Goal: Information Seeking & Learning: Learn about a topic

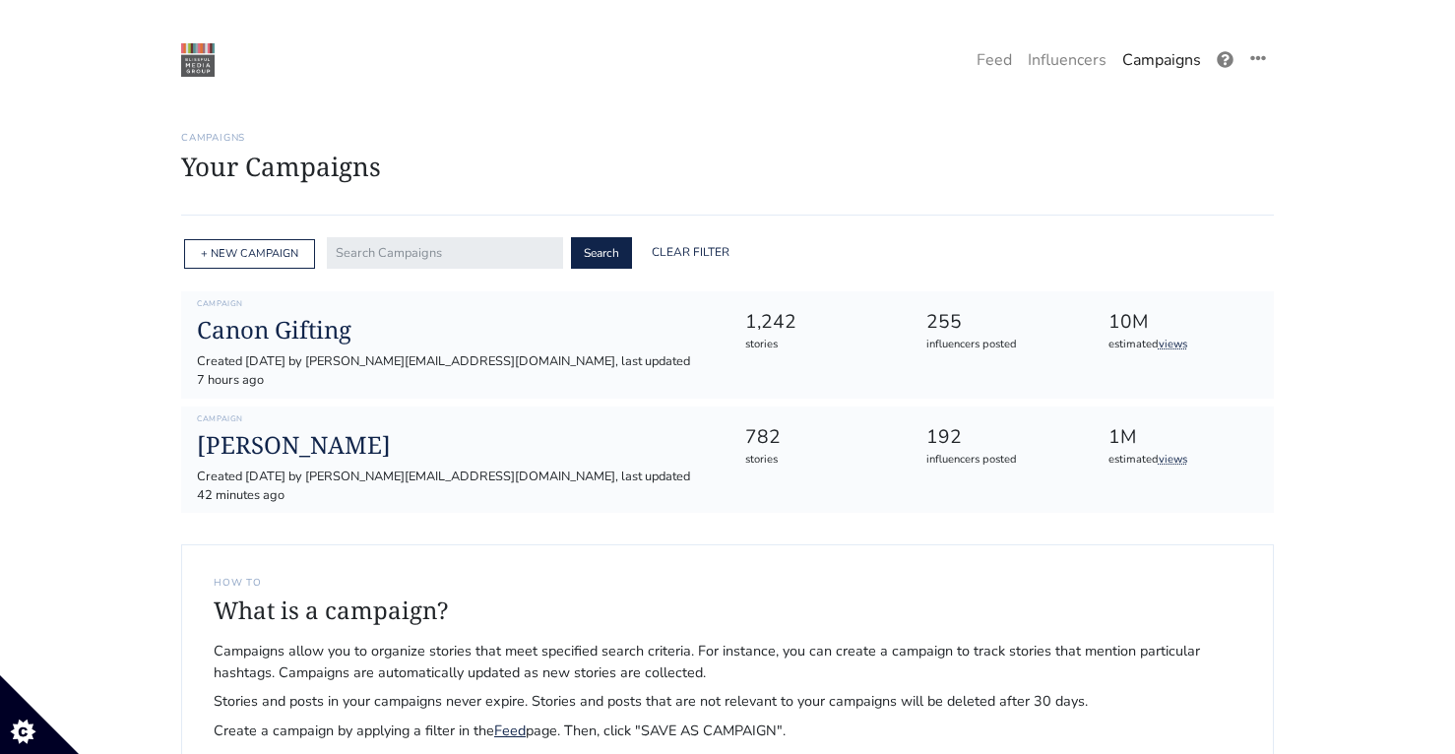
click at [1160, 59] on link "Campaigns" at bounding box center [1162, 59] width 95 height 39
click at [863, 168] on h1 "Your Campaigns" at bounding box center [727, 167] width 1093 height 31
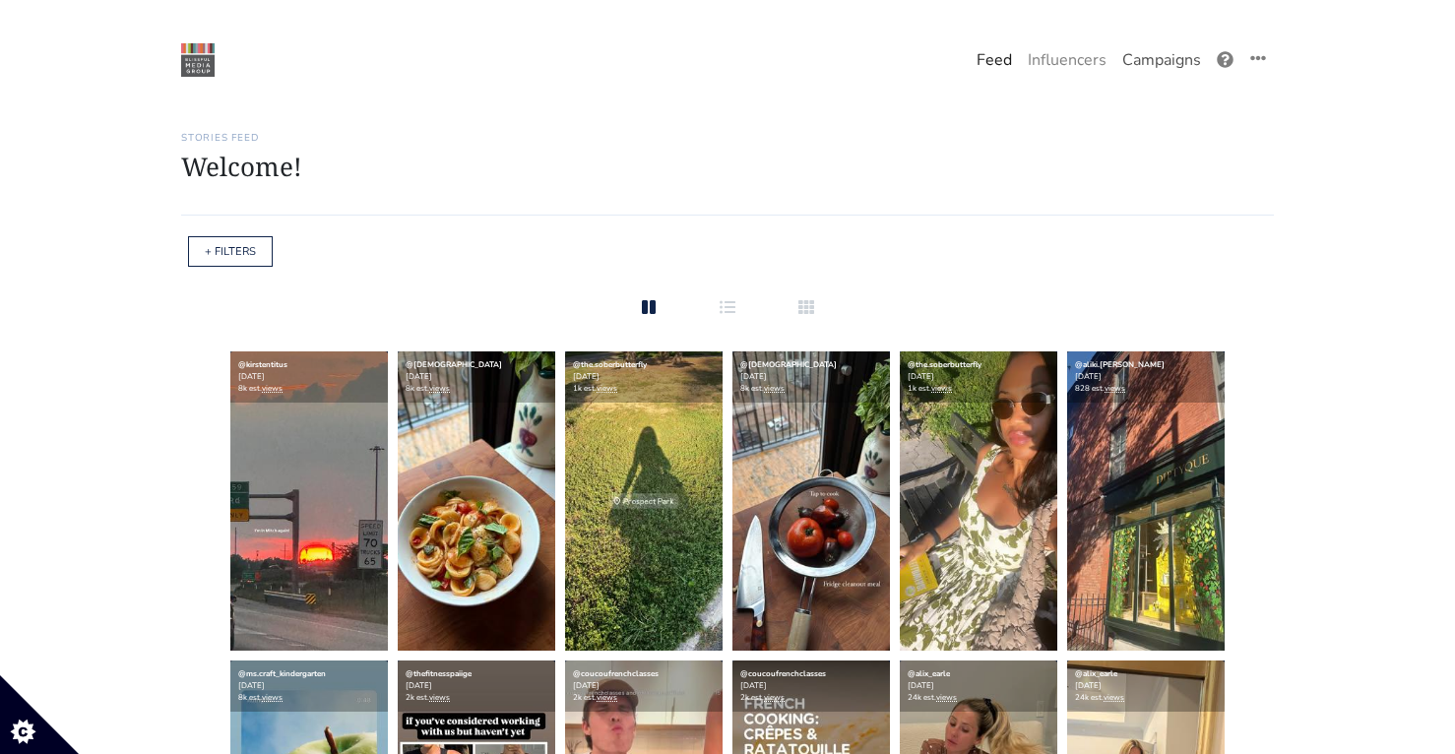
click at [1186, 55] on link "Campaigns" at bounding box center [1162, 59] width 95 height 39
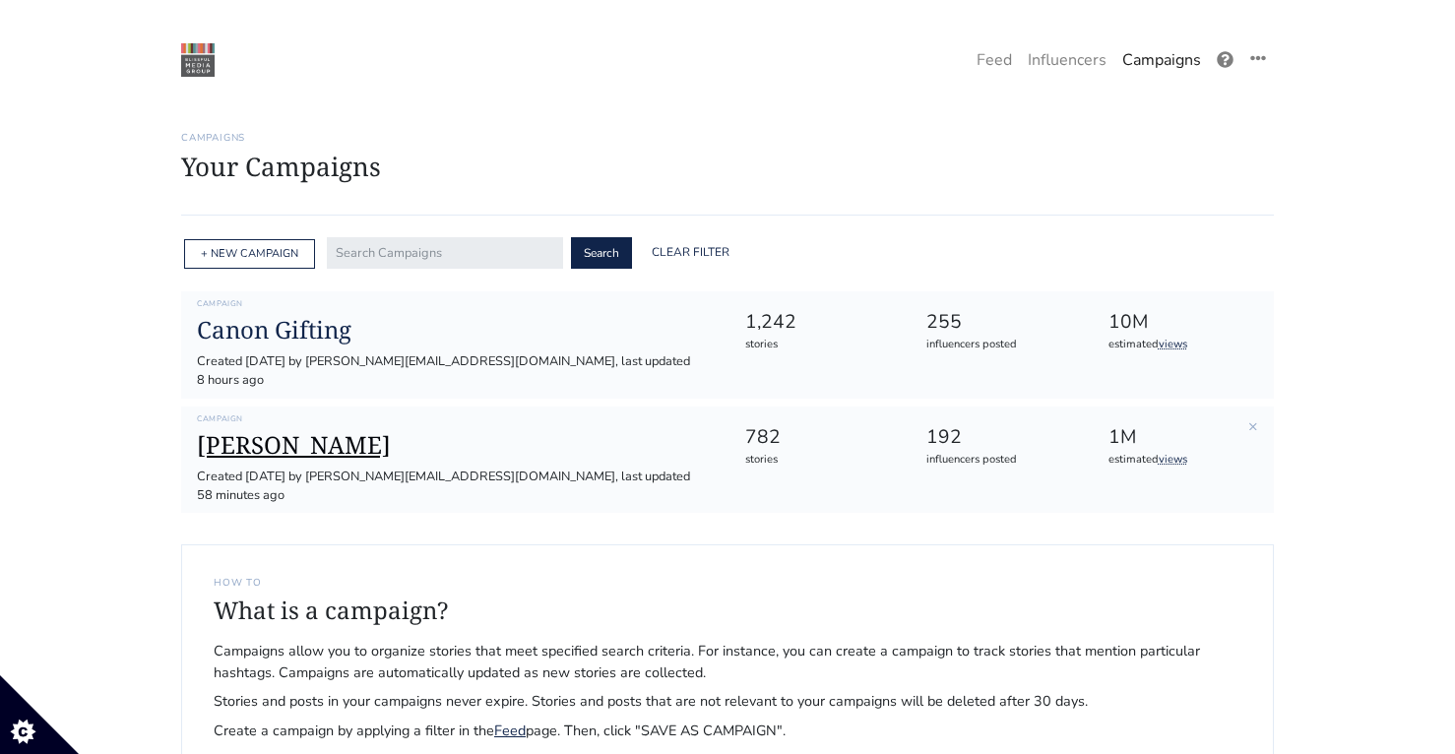
click at [220, 431] on h1 "[PERSON_NAME]" at bounding box center [455, 445] width 516 height 29
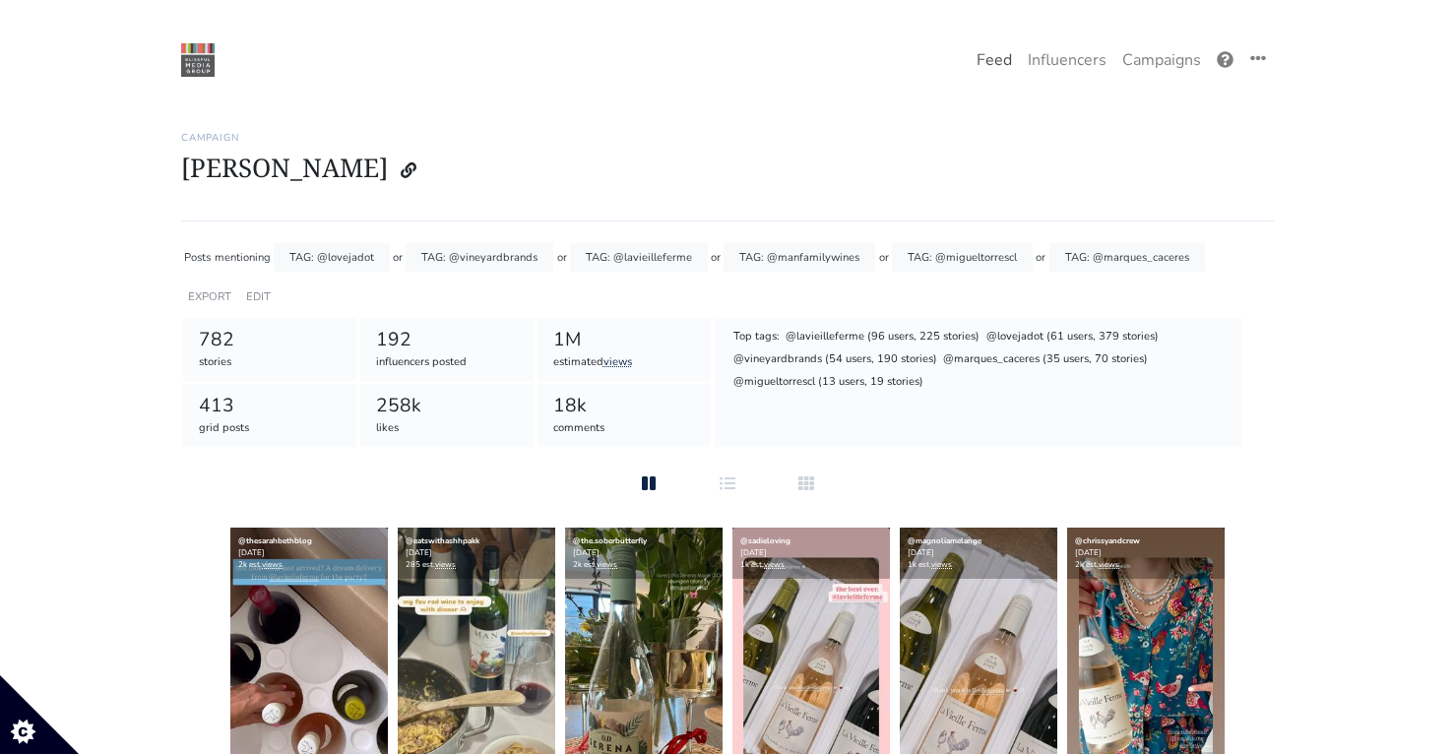
click at [982, 66] on link "Feed" at bounding box center [994, 59] width 51 height 39
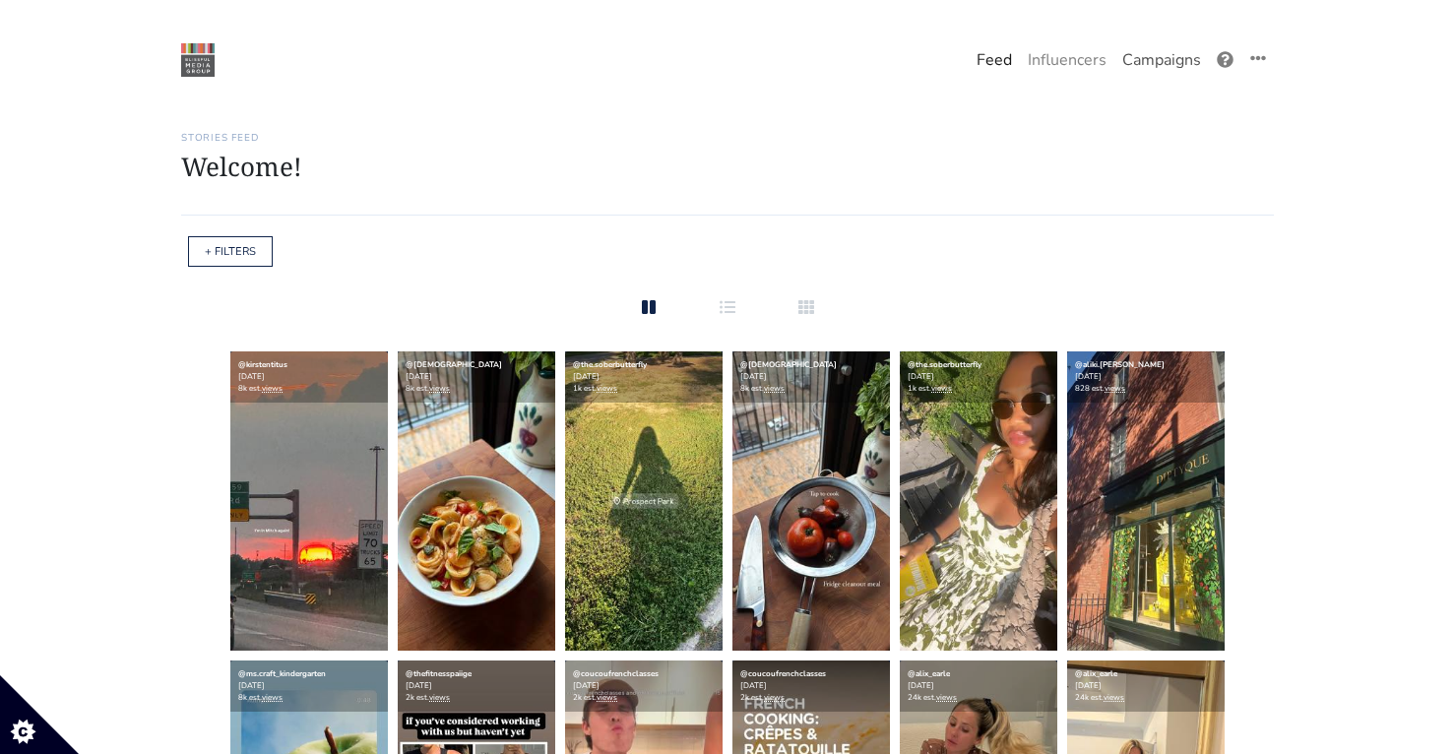
click at [1201, 77] on link "Campaigns" at bounding box center [1162, 59] width 95 height 39
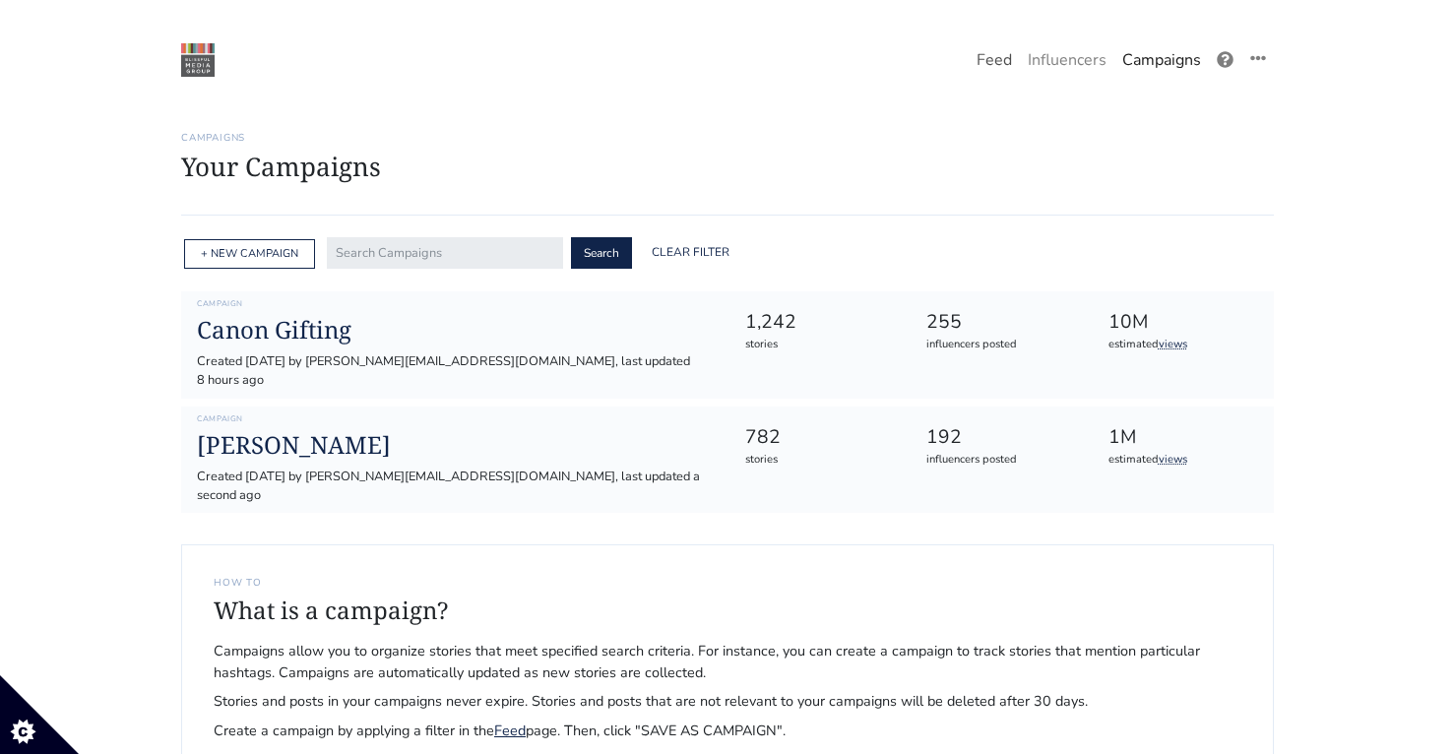
click at [1000, 47] on link "Feed" at bounding box center [994, 59] width 51 height 39
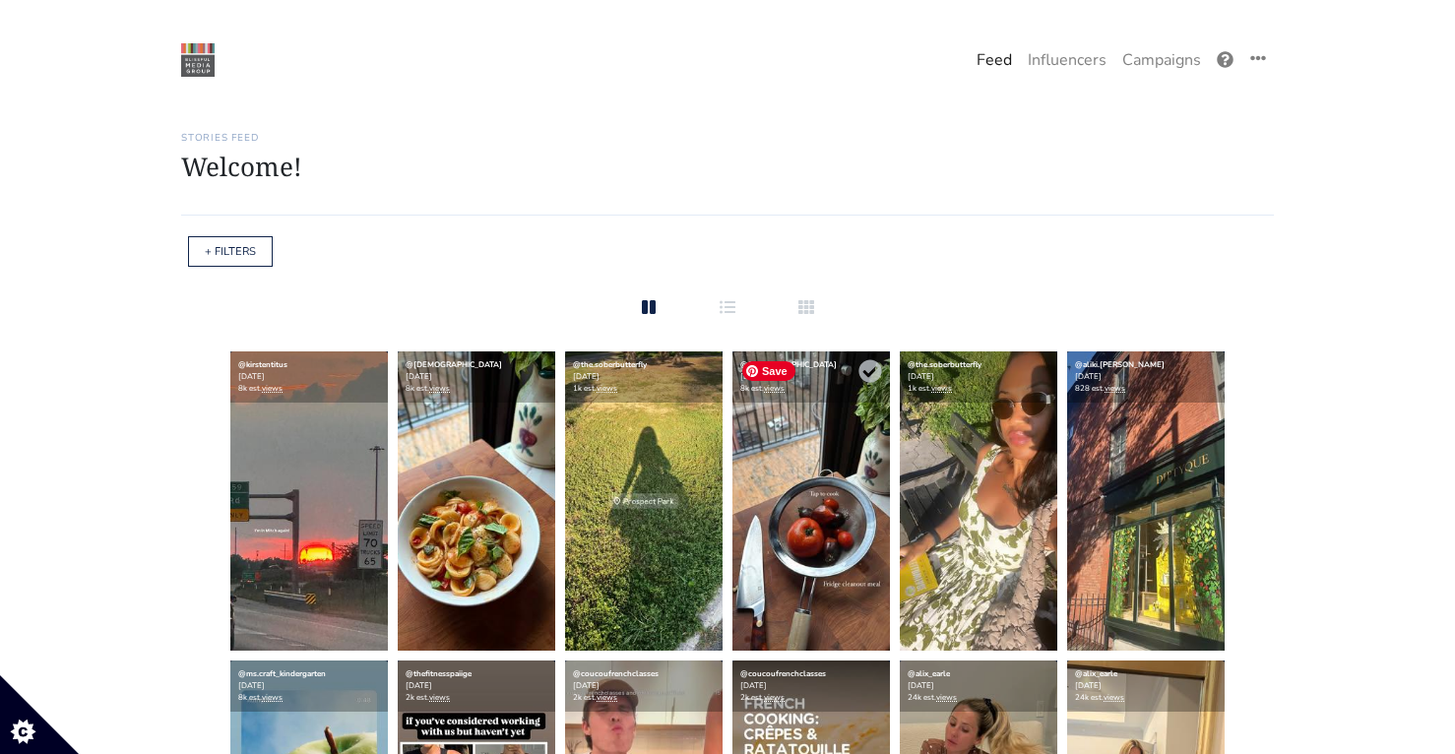
click at [805, 547] on img at bounding box center [812, 501] width 158 height 299
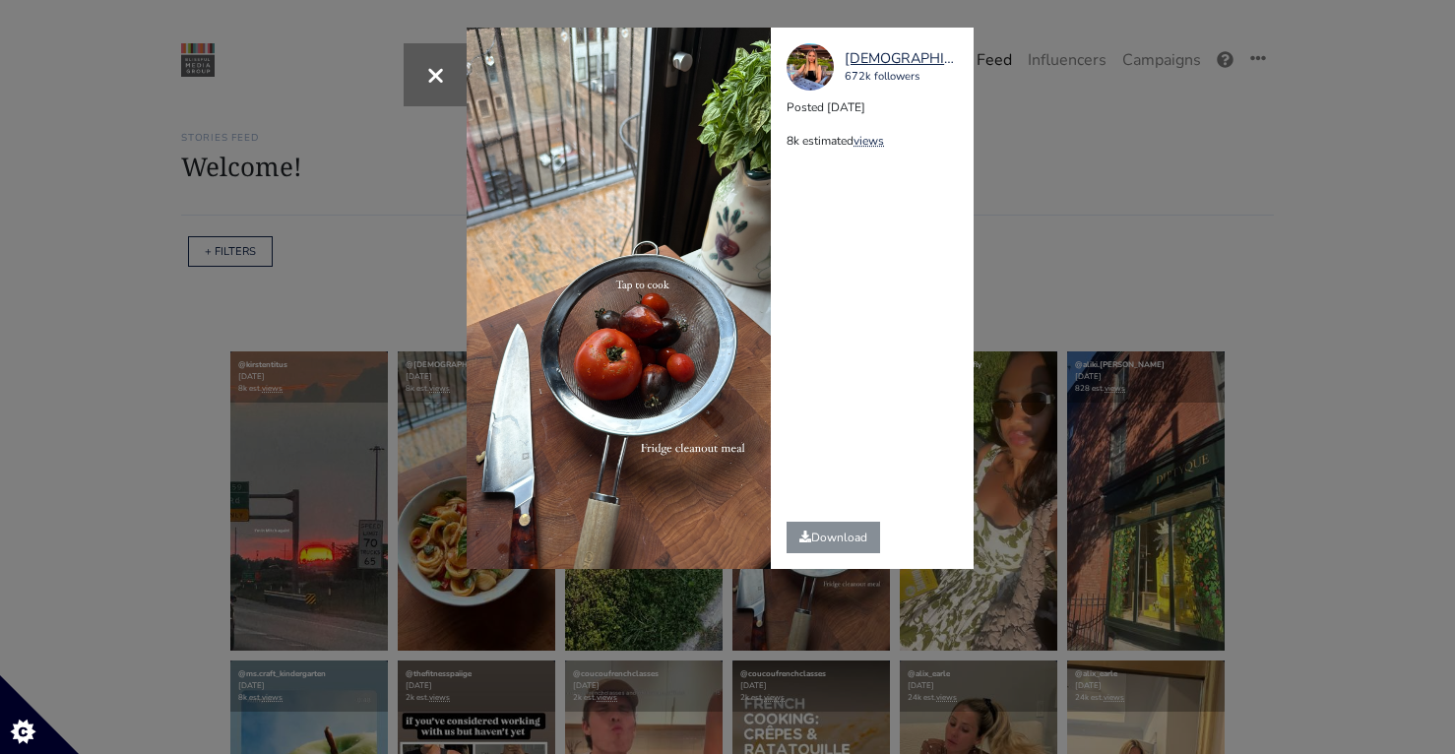
click at [1048, 234] on div "× kristenfaith_eats 672k followers Posted 2025-08-12 8k estimated views" at bounding box center [727, 377] width 1455 height 754
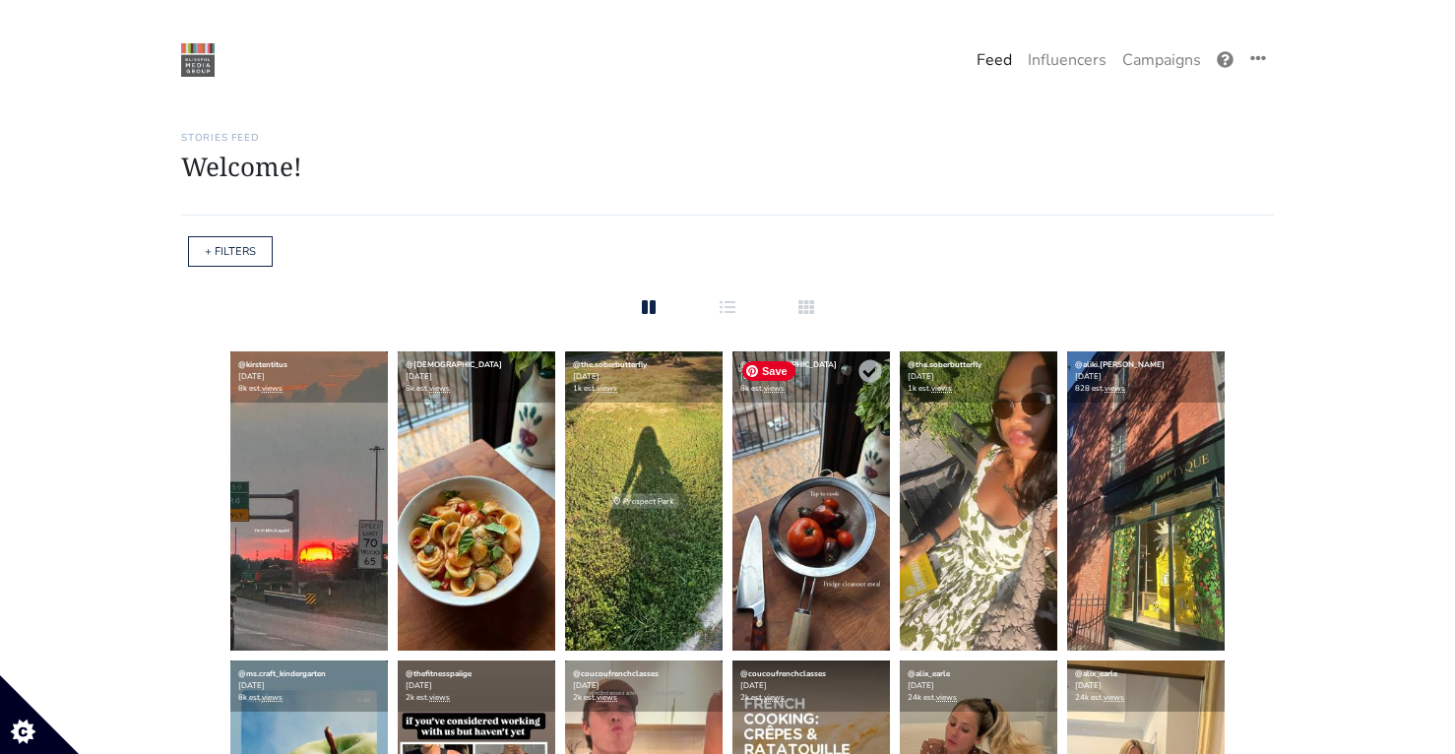
click at [852, 490] on img at bounding box center [812, 501] width 158 height 299
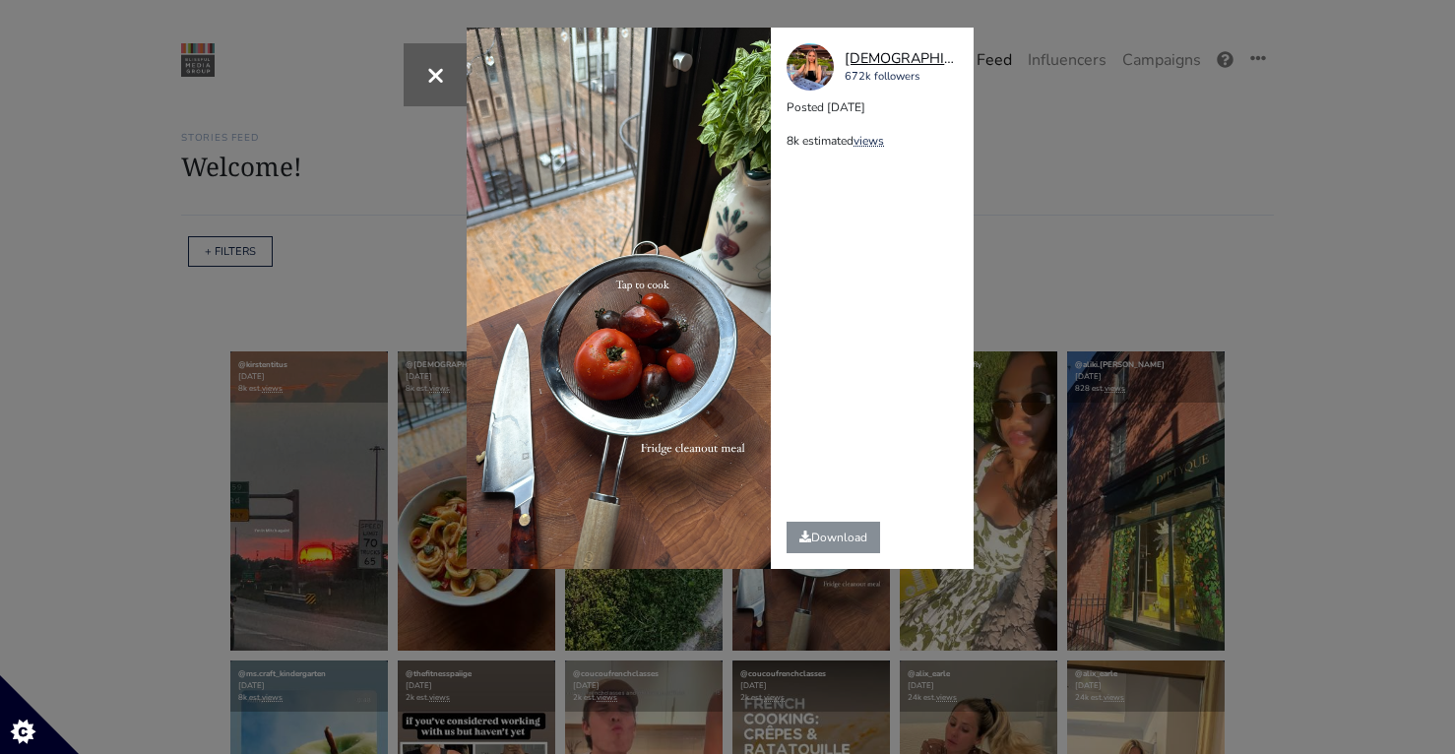
click at [862, 65] on div "[DEMOGRAPHIC_DATA]" at bounding box center [900, 59] width 110 height 22
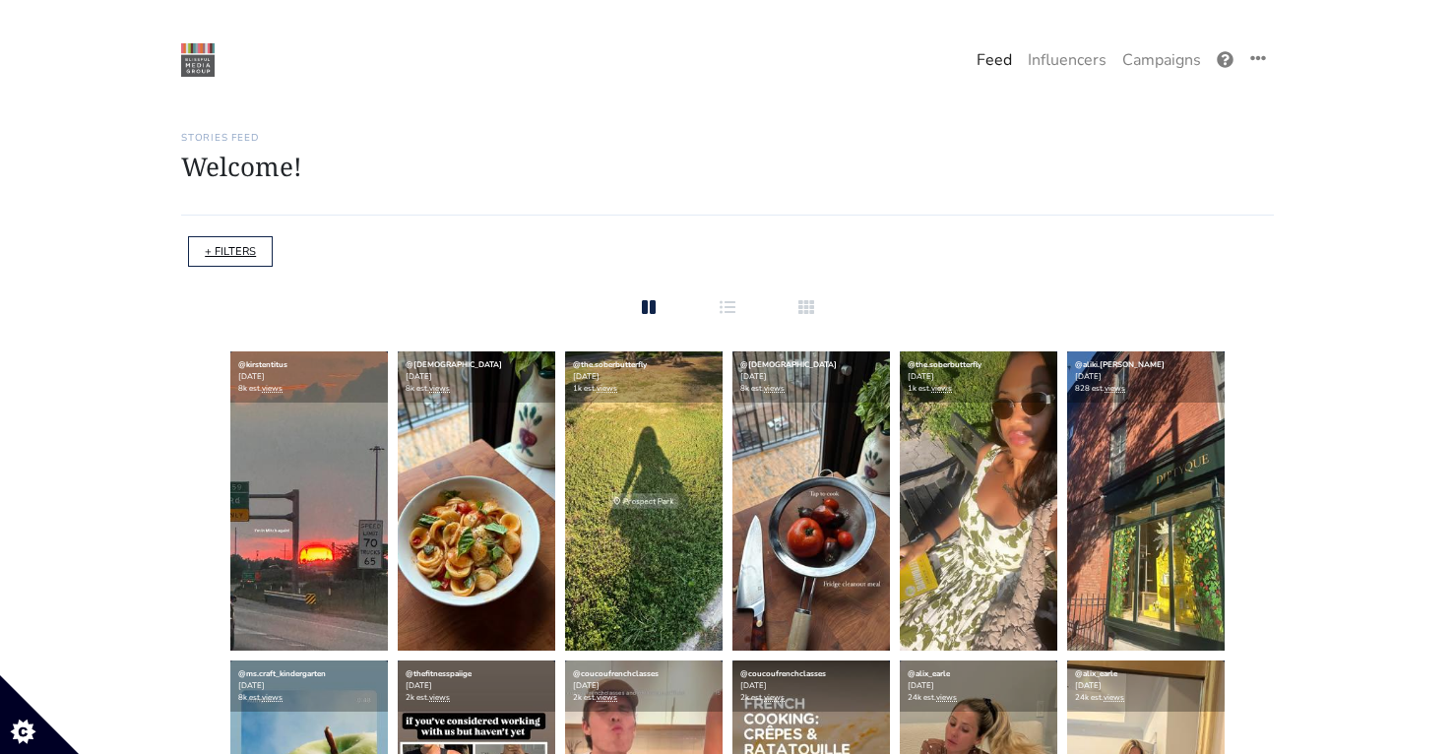
click at [244, 254] on link "+ FILTERS" at bounding box center [230, 251] width 51 height 15
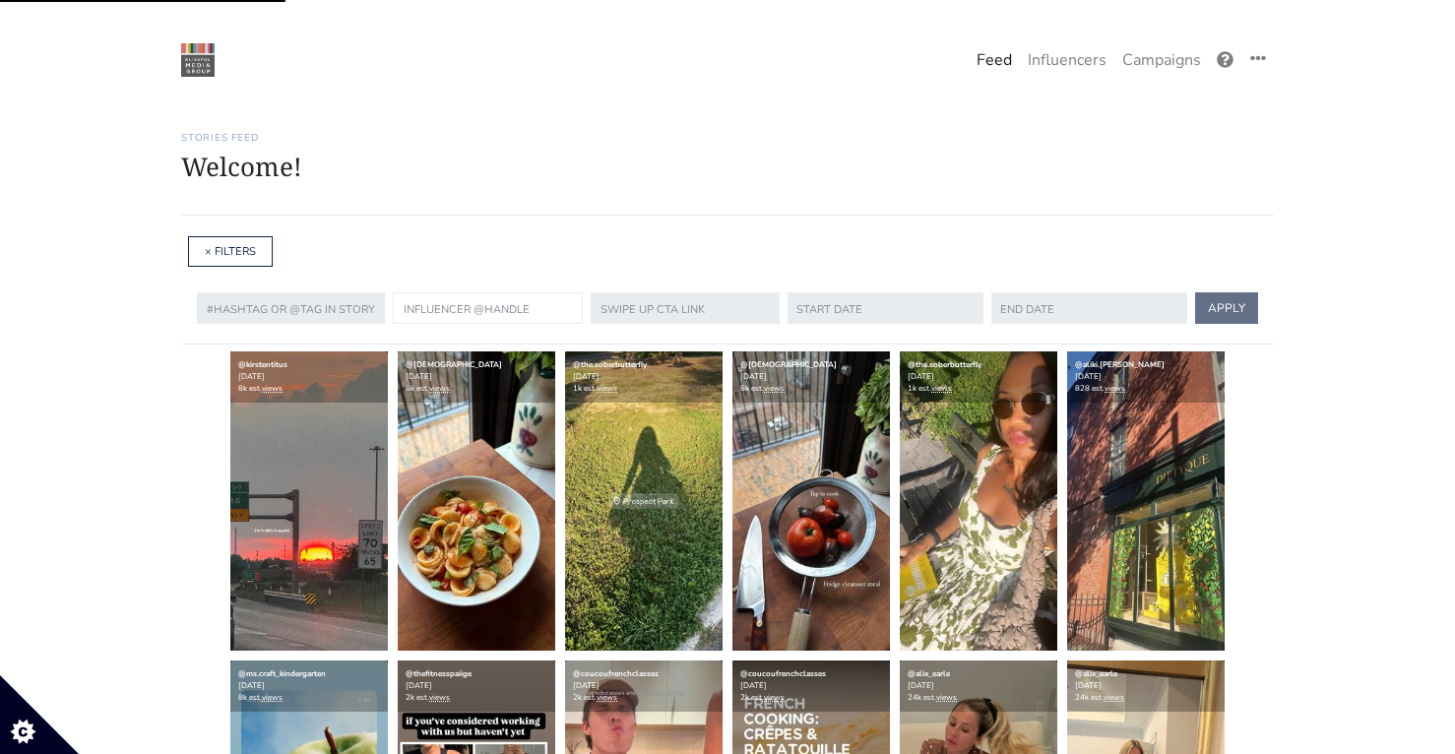
click at [438, 294] on input "text" at bounding box center [488, 308] width 190 height 32
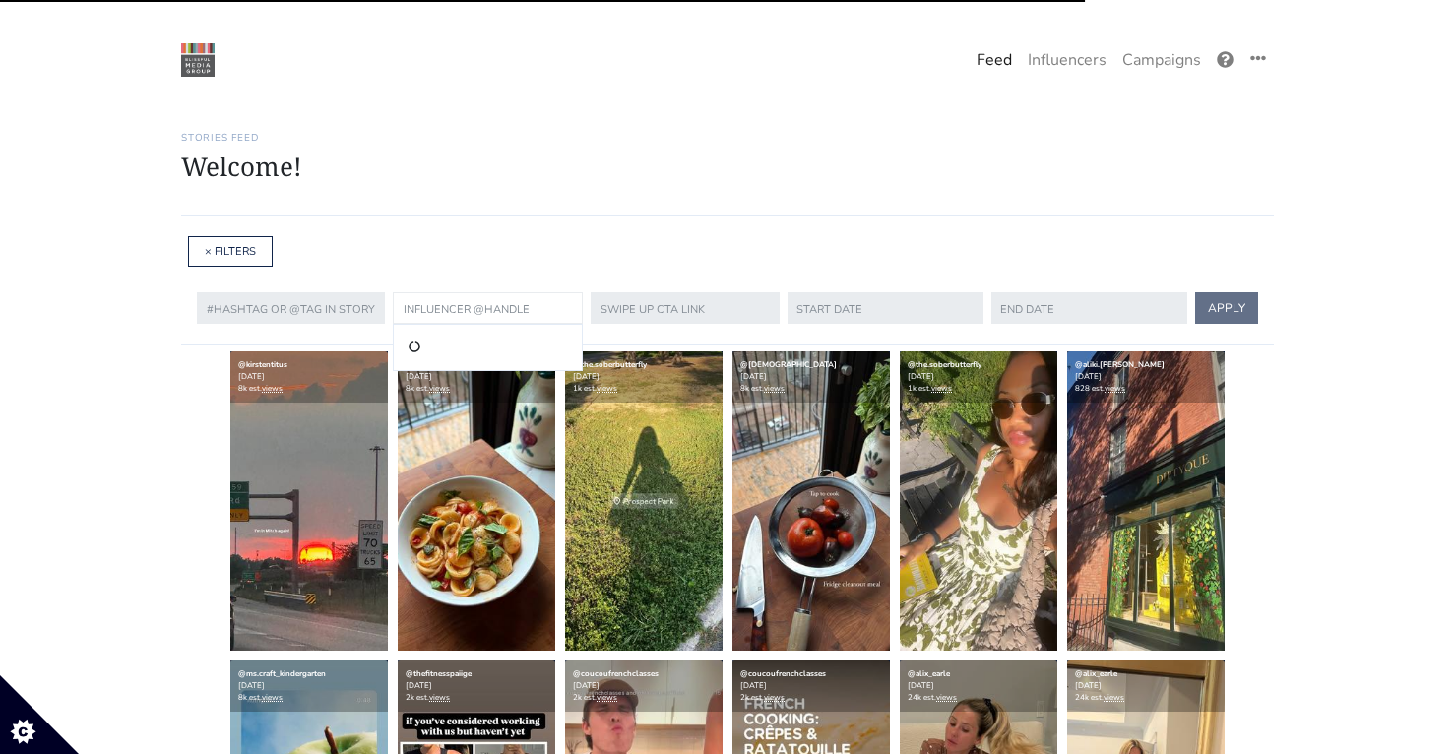
paste input "eatswithashhpakk"
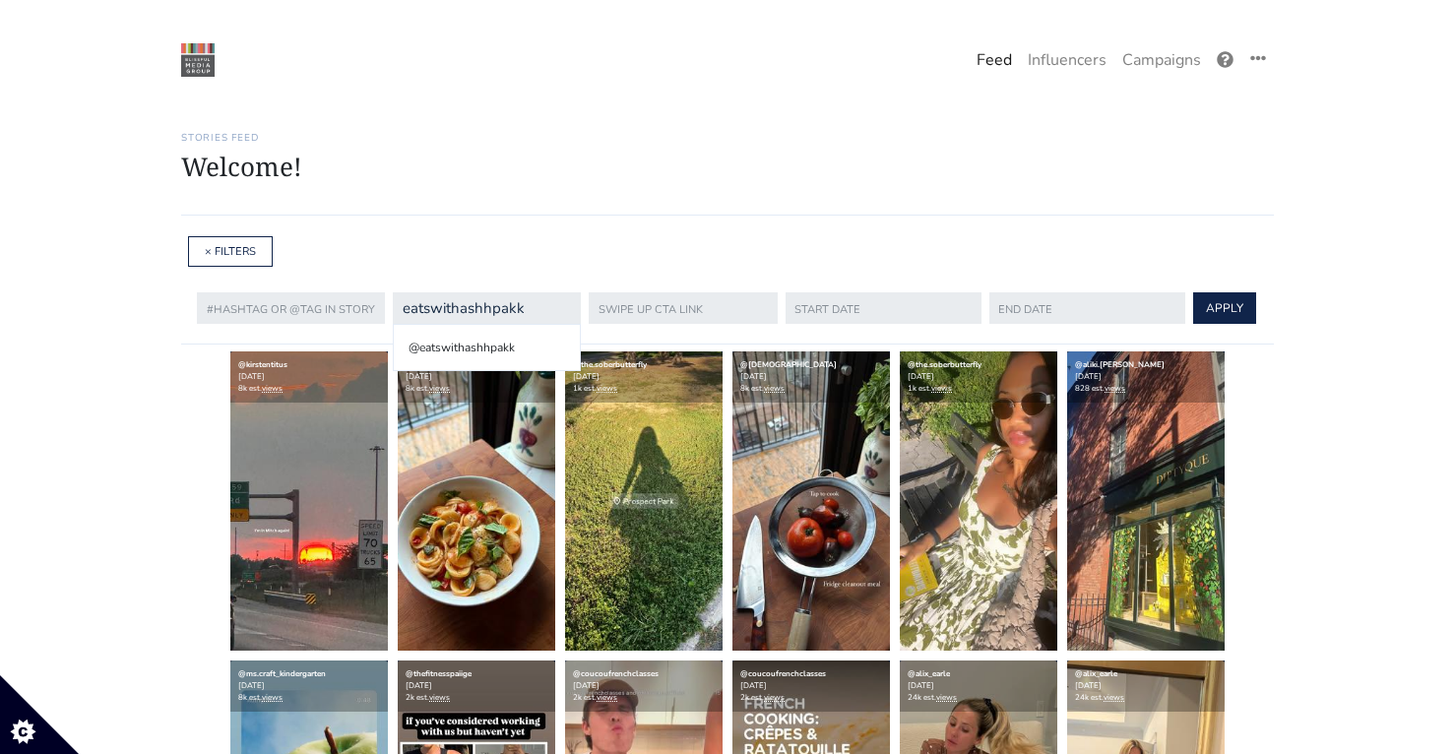
click at [473, 350] on li "@eatswithashhpakk" at bounding box center [487, 348] width 164 height 24
type input "eatswithashhpakk"
click at [1223, 310] on button "APPLY" at bounding box center [1224, 308] width 63 height 32
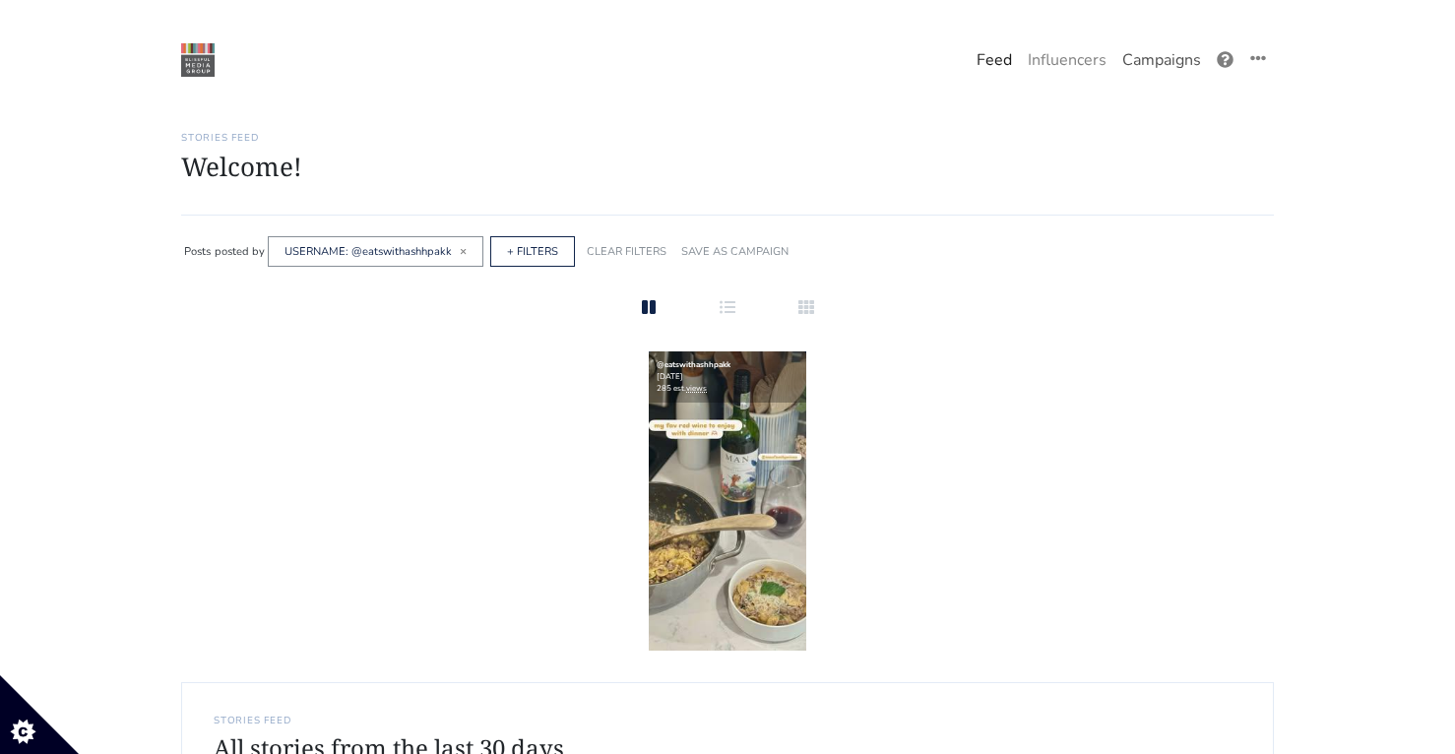
click at [1182, 64] on link "Campaigns" at bounding box center [1162, 59] width 95 height 39
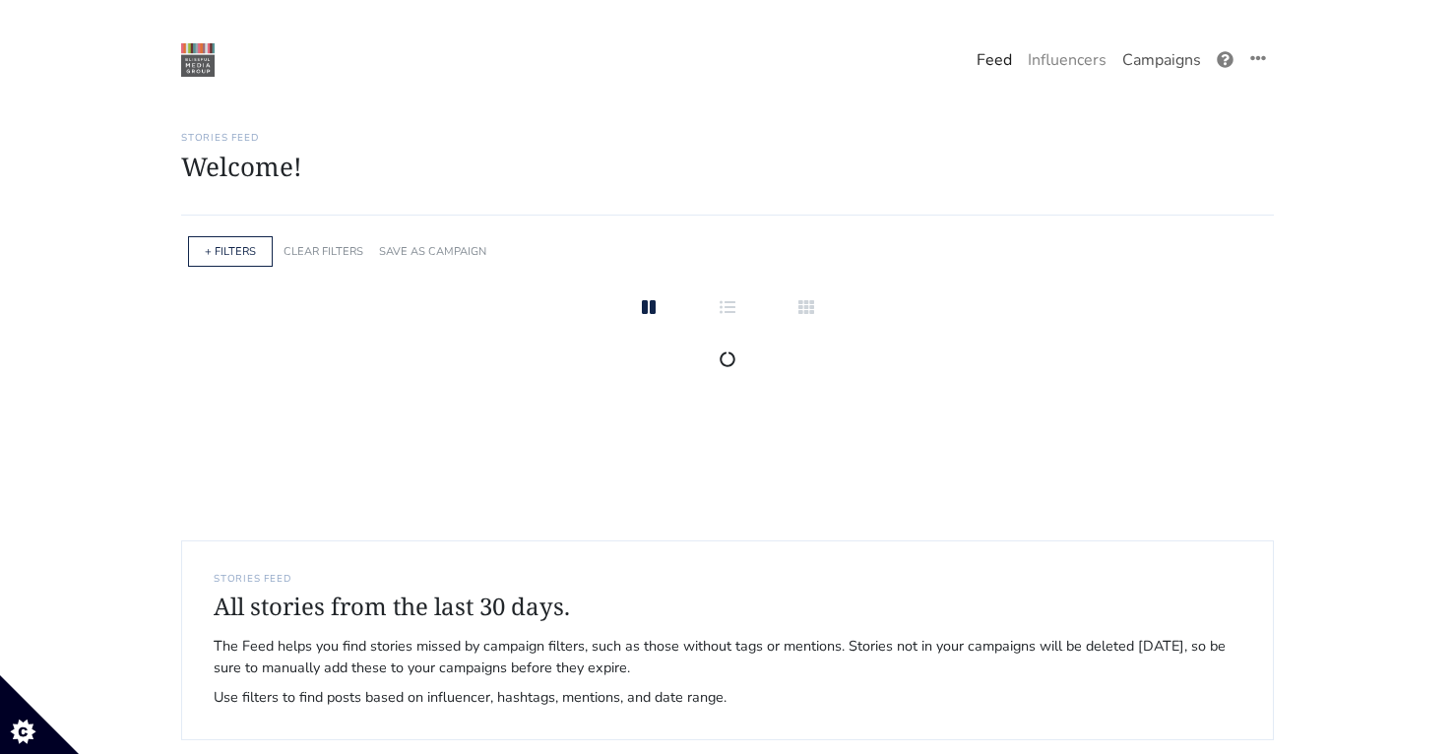
click at [1135, 63] on link "Campaigns" at bounding box center [1162, 59] width 95 height 39
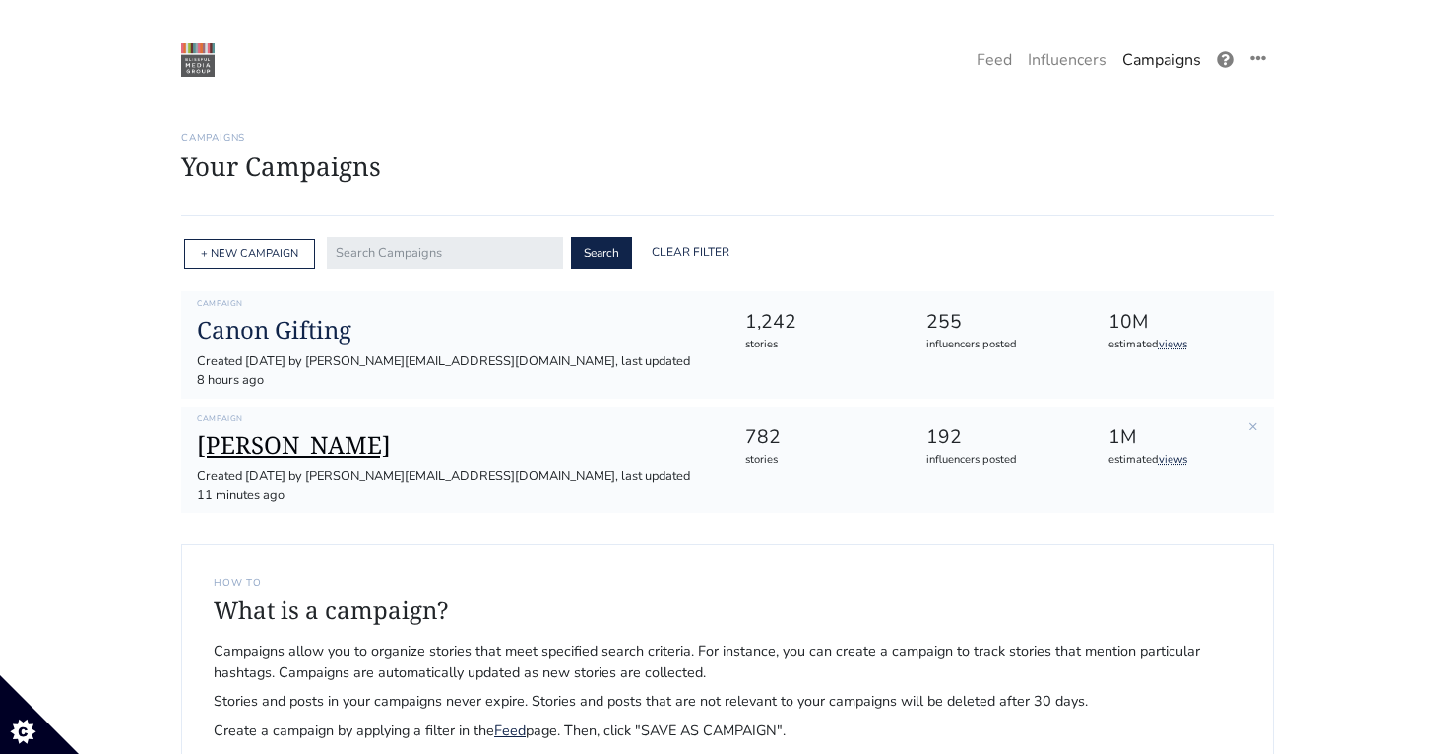
click at [272, 431] on h1 "[PERSON_NAME]" at bounding box center [455, 445] width 516 height 29
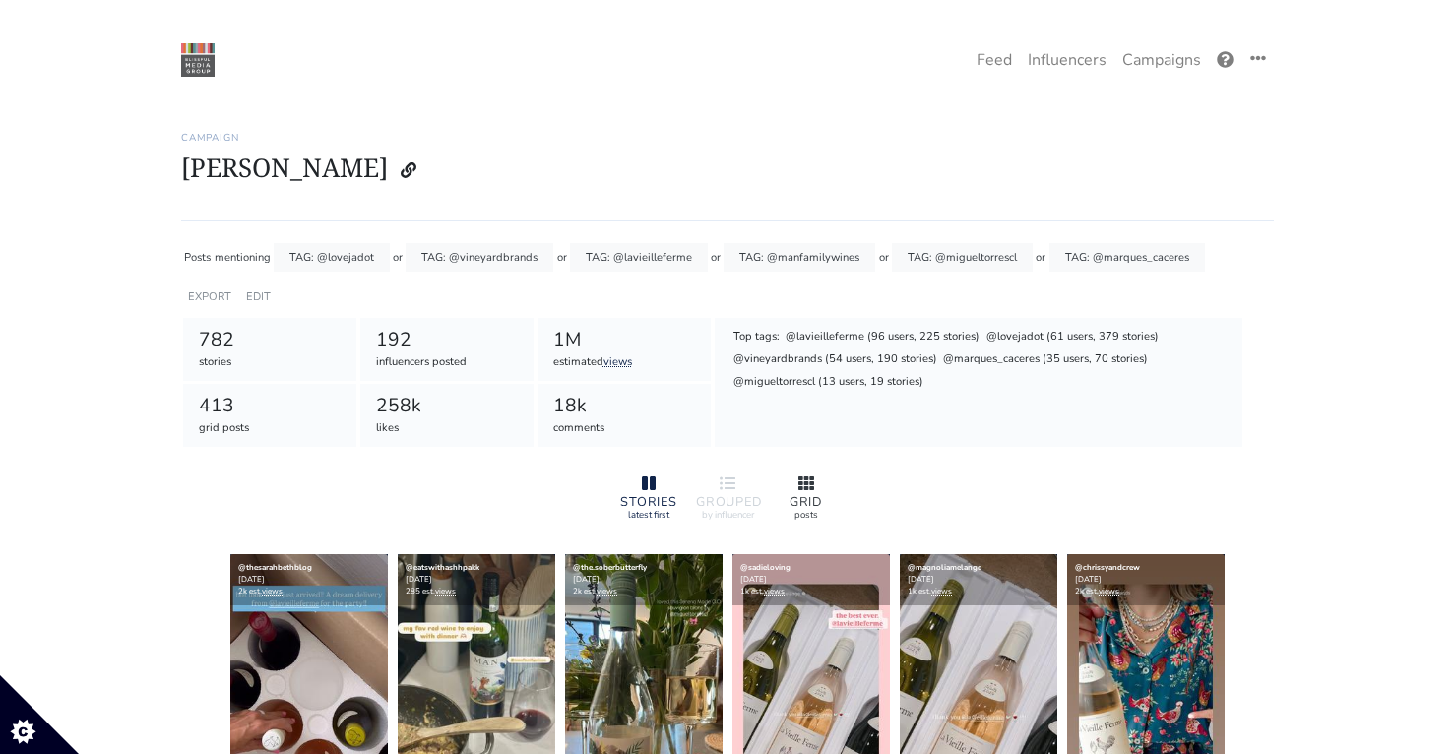
click at [792, 503] on div "GRID" at bounding box center [806, 502] width 63 height 13
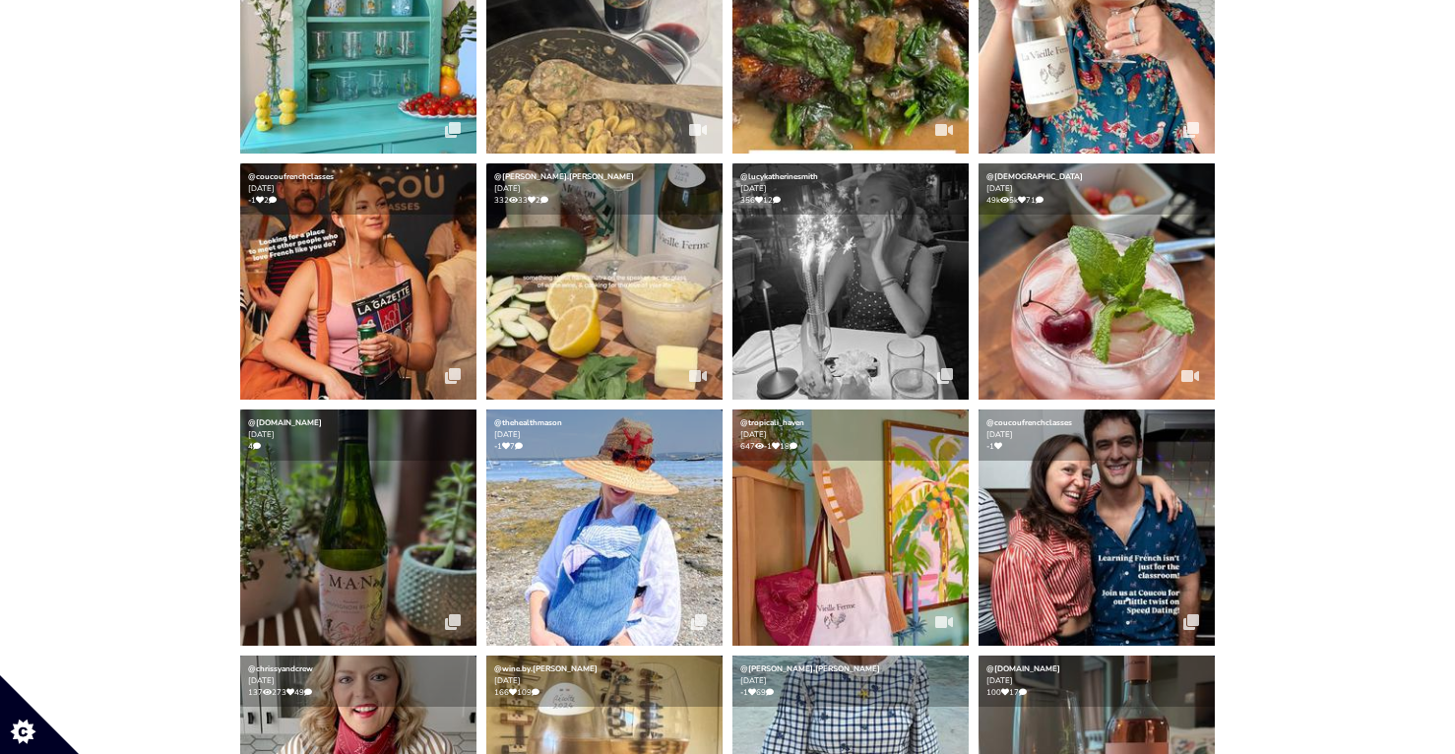
scroll to position [611, 0]
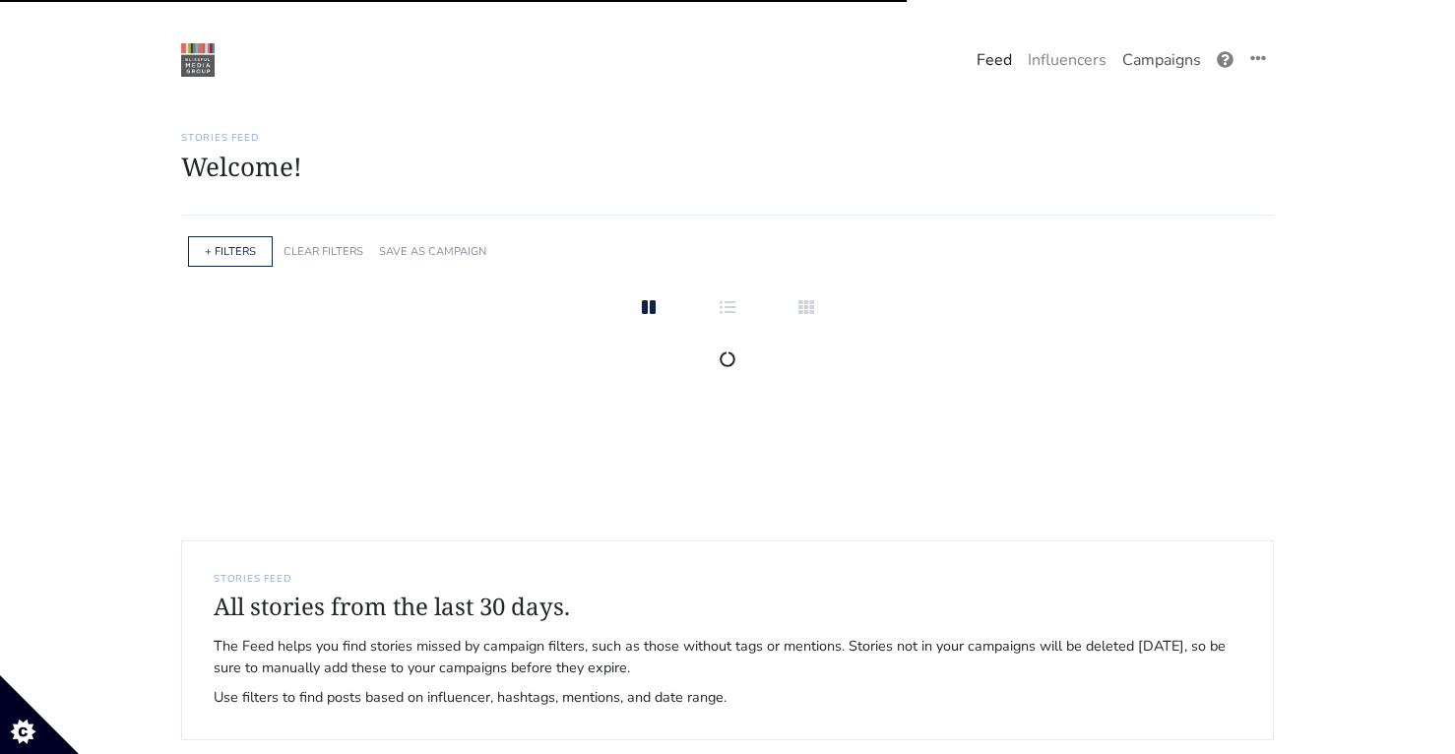
click at [1168, 63] on link "Campaigns" at bounding box center [1162, 59] width 95 height 39
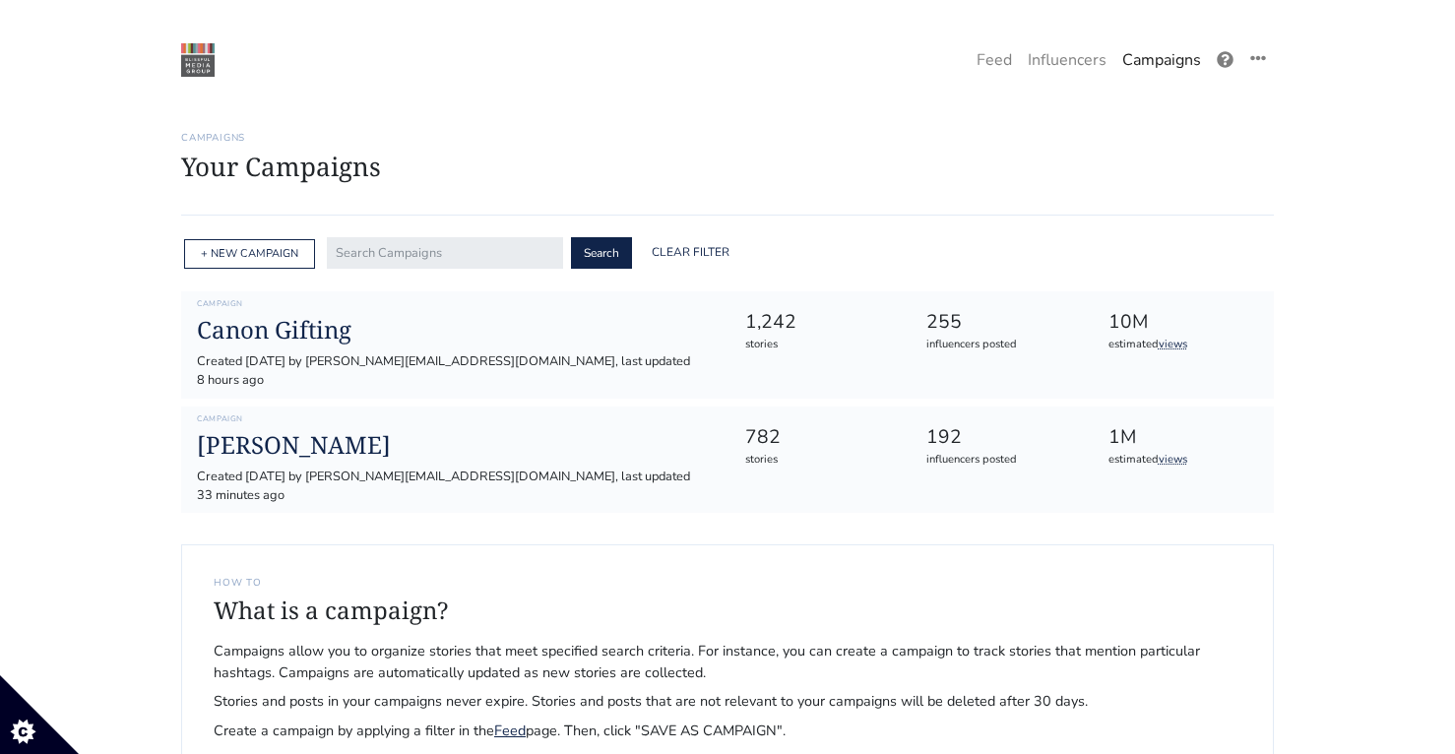
click at [1129, 58] on link "Campaigns" at bounding box center [1162, 59] width 95 height 39
click at [971, 45] on link "Feed" at bounding box center [994, 59] width 51 height 39
